Goal: Task Accomplishment & Management: Manage account settings

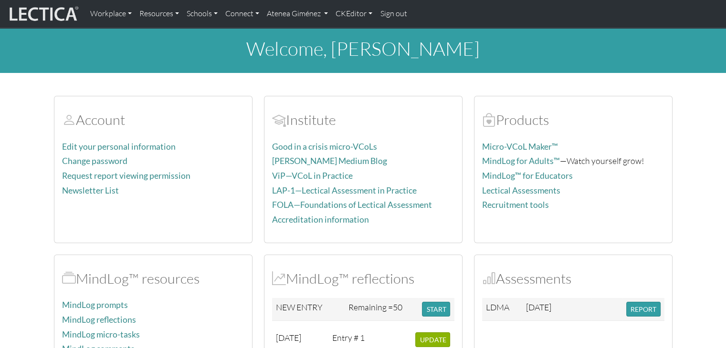
click at [683, 259] on section "Account Edit your personal information Change password Request report viewing p…" at bounding box center [363, 334] width 726 height 500
click at [291, 22] on link "Atenea Giménez" at bounding box center [297, 14] width 69 height 20
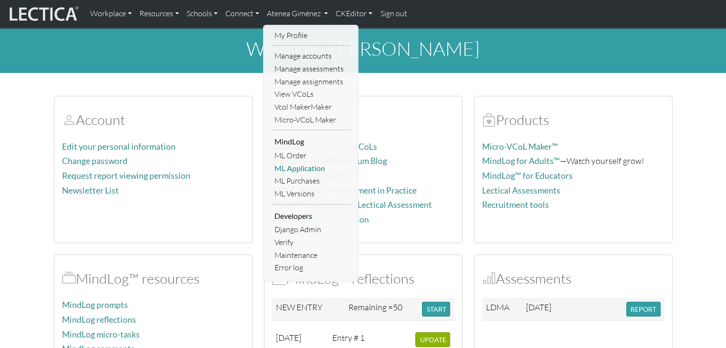
click at [292, 165] on link "ML Application" at bounding box center [311, 168] width 79 height 13
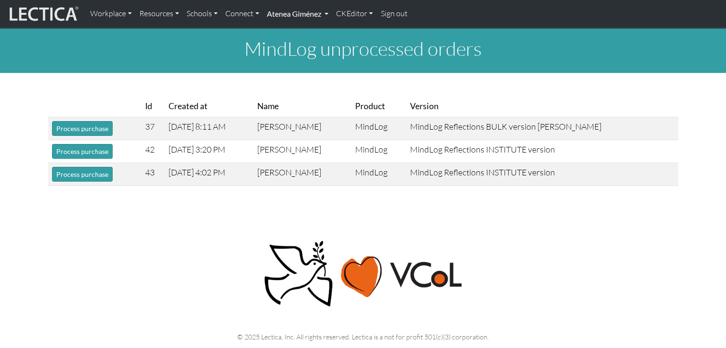
click at [281, 14] on link "Atenea Giménez" at bounding box center [297, 14] width 69 height 20
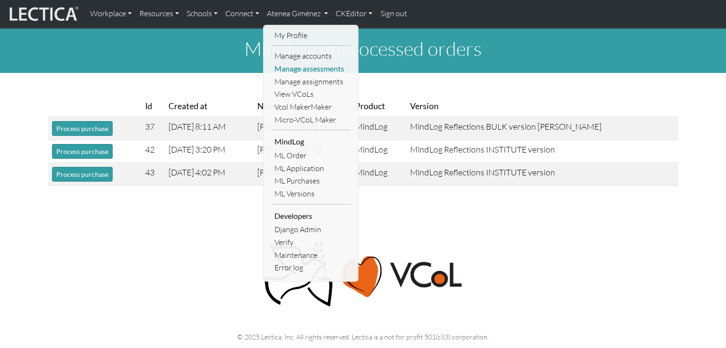
click at [286, 68] on link "Manage assessments" at bounding box center [311, 69] width 79 height 13
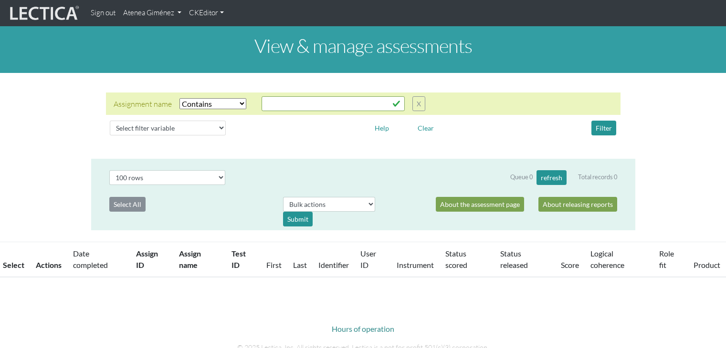
select select "icontains"
select select "100"
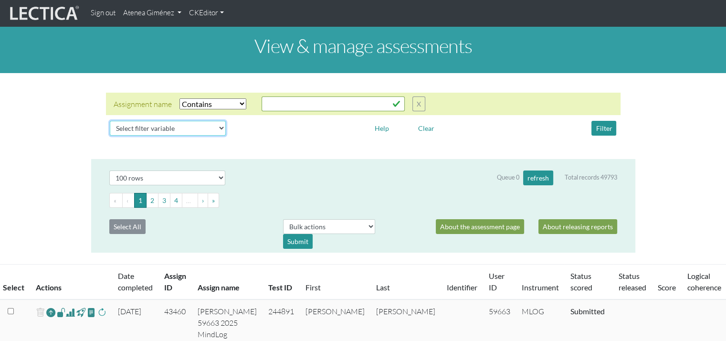
click at [210, 123] on select "Select filter variable Assignment name Assignment ID Clarity persuasive Clarity…" at bounding box center [168, 128] width 116 height 15
select select "status_score"
click at [110, 136] on select "Select filter variable Assignment name Assignment ID Clarity persuasive Clarity…" at bounding box center [168, 128] width 116 height 15
select select
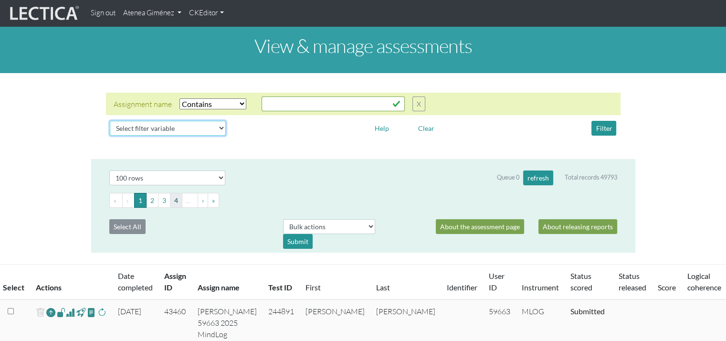
select select
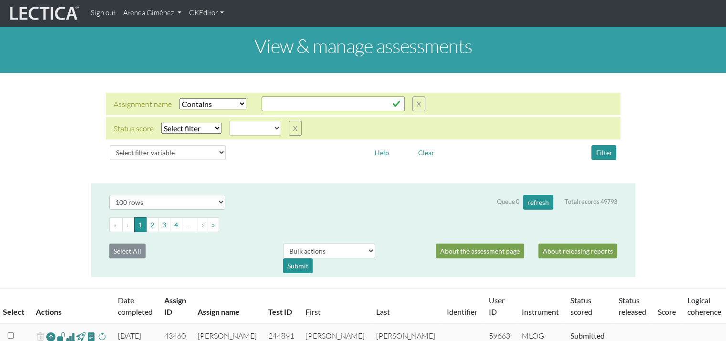
click at [209, 129] on select "Select filter Equals Does not equal" at bounding box center [191, 128] width 60 height 11
select select "iexact"
click at [161, 123] on select "Select filter Equals Does not equal" at bounding box center [191, 128] width 60 height 11
click at [243, 129] on select "completed created finalized_cs finalized_ls finalized_ss scored_cs started subm…" at bounding box center [255, 128] width 52 height 15
select select "completed"
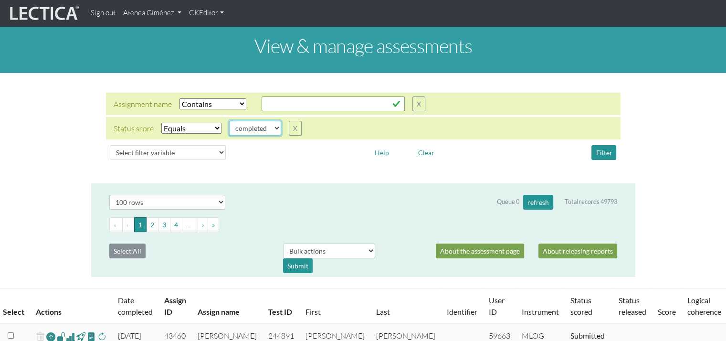
click at [229, 121] on select "completed created finalized_cs finalized_ls finalized_ss scored_cs started subm…" at bounding box center [255, 128] width 52 height 15
click at [598, 150] on button "Filter" at bounding box center [603, 152] width 25 height 15
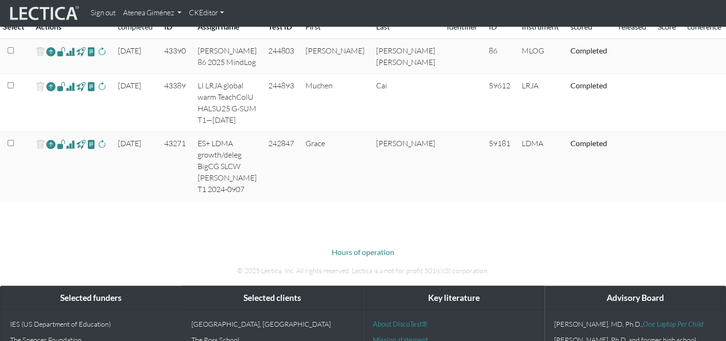
scroll to position [286, 0]
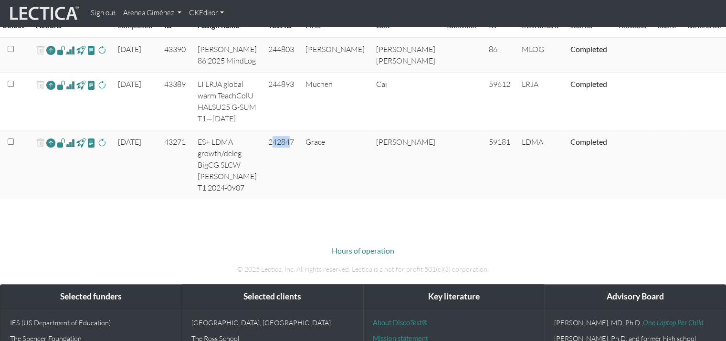
drag, startPoint x: 277, startPoint y: 199, endPoint x: 267, endPoint y: 197, distance: 10.2
click at [263, 199] on td "242847" at bounding box center [281, 164] width 37 height 69
drag, startPoint x: 278, startPoint y: 197, endPoint x: 248, endPoint y: 199, distance: 30.6
click at [263, 199] on td "242847" at bounding box center [281, 164] width 37 height 69
copy td "242847"
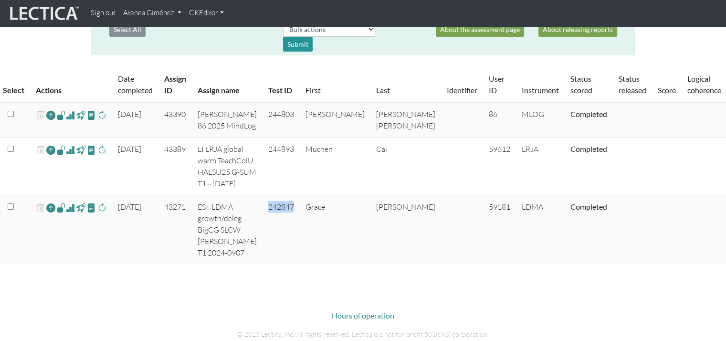
scroll to position [239, 0]
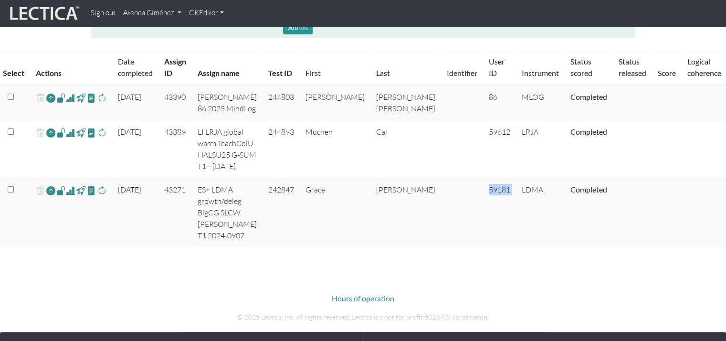
drag, startPoint x: 452, startPoint y: 247, endPoint x: 416, endPoint y: 248, distance: 36.3
click at [416, 247] on tr "2025-08-13 43271 ES+ LDMA growth/deleg BigCG SLCW Grace Ng T1 2024-0907 242847 …" at bounding box center [401, 212] width 802 height 69
copy tr "59181"
click at [103, 196] on span at bounding box center [101, 190] width 9 height 11
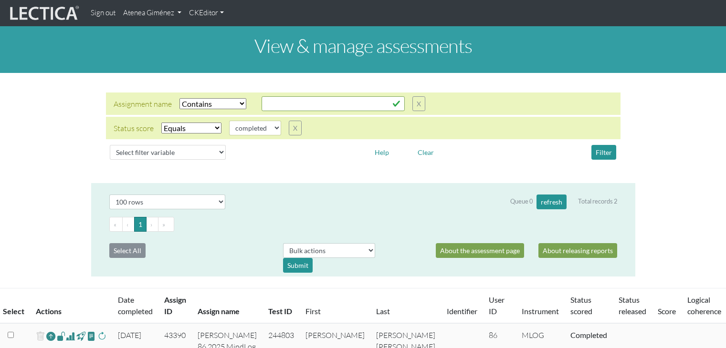
select select "icontains"
select select "100"
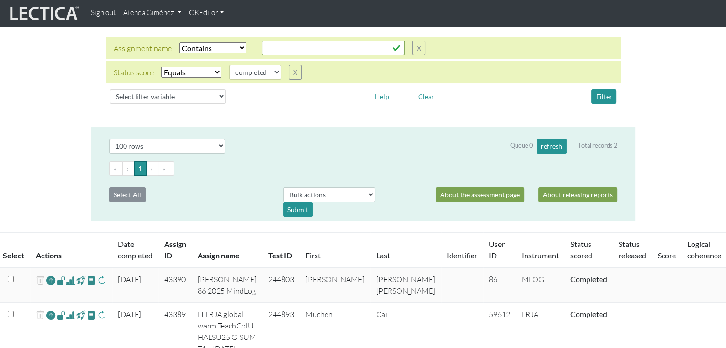
scroll to position [48, 0]
